Goal: Task Accomplishment & Management: Manage account settings

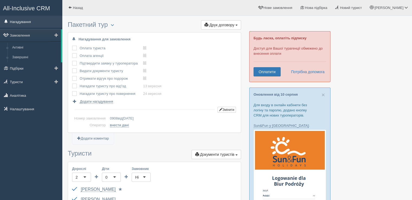
click at [18, 23] on link "Нагадування" at bounding box center [31, 22] width 62 height 12
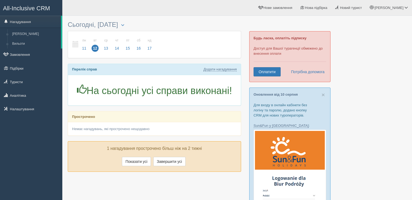
click at [250, 16] on div at bounding box center [237, 11] width 339 height 16
click at [323, 8] on span "Нова підбірка" at bounding box center [316, 8] width 22 height 4
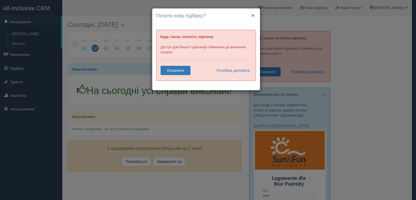
click at [251, 15] on button "×" at bounding box center [252, 15] width 3 height 6
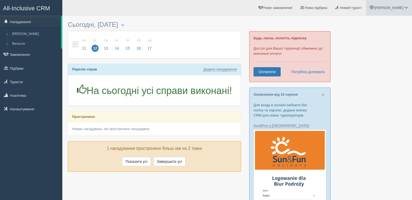
click at [389, 5] on link "[PERSON_NAME]" at bounding box center [389, 7] width 46 height 15
click at [371, 72] on link "Вихід" at bounding box center [382, 70] width 59 height 12
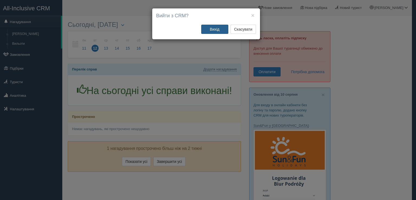
click at [216, 30] on button "Вихід" at bounding box center [214, 29] width 27 height 9
